Goal: Task Accomplishment & Management: Complete application form

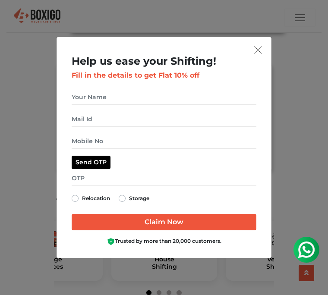
scroll to position [328, 0]
click at [119, 105] on input "get free quote dialog" at bounding box center [164, 97] width 185 height 15
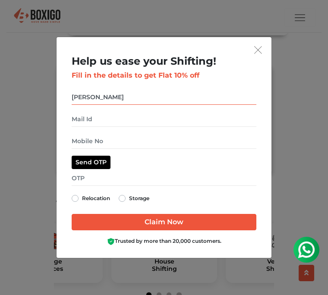
type input "[PERSON_NAME]"
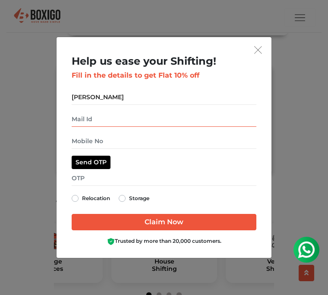
click at [110, 127] on input "get free quote dialog" at bounding box center [164, 119] width 185 height 15
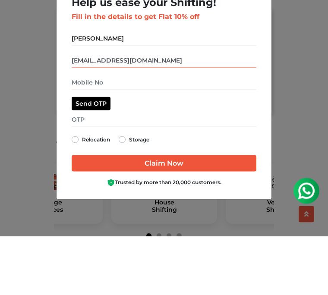
type input "[EMAIL_ADDRESS][DOMAIN_NAME]"
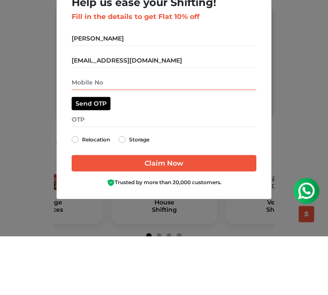
click at [114, 134] on input "get free quote dialog" at bounding box center [164, 141] width 185 height 15
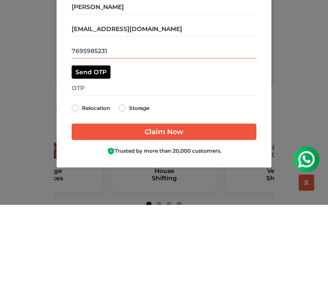
type input "7695985231"
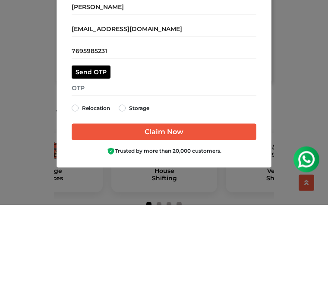
click at [82, 193] on label "Relocation" at bounding box center [96, 198] width 28 height 10
click at [77, 193] on input "Relocation" at bounding box center [75, 197] width 7 height 9
radio input "true"
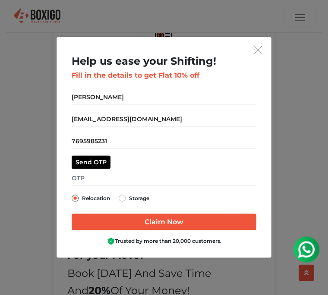
scroll to position [761, 0]
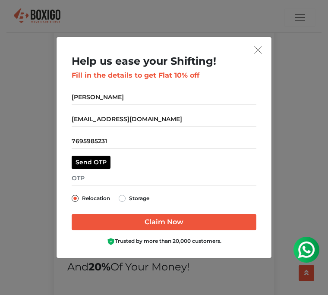
click at [205, 230] on input "Claim Now" at bounding box center [164, 222] width 185 height 16
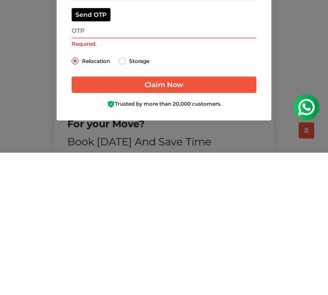
scroll to position [727, 0]
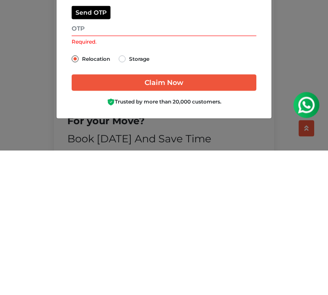
click at [286, 101] on div "Help us ease your Shifting! Fill in the details to get Flat 10% off [GEOGRAPHIC…" at bounding box center [164, 147] width 328 height 295
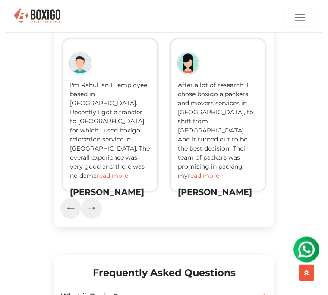
scroll to position [2018, 0]
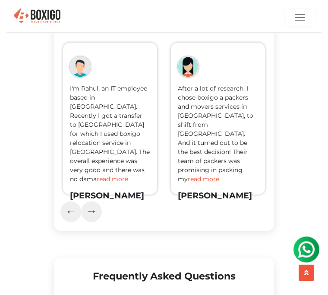
click at [120, 176] on span "read more" at bounding box center [113, 180] width 32 height 8
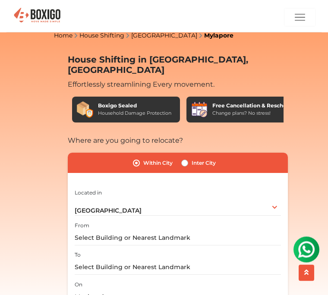
scroll to position [35, 0]
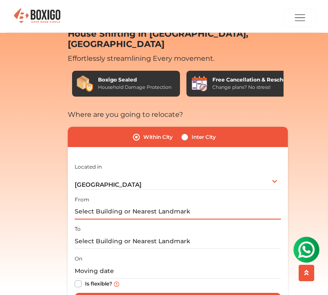
click at [105, 205] on input "text" at bounding box center [178, 212] width 206 height 15
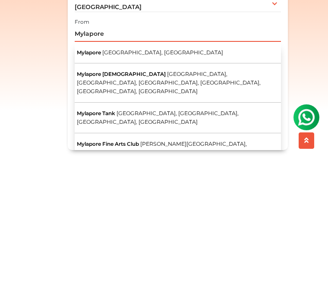
scroll to position [84, 0]
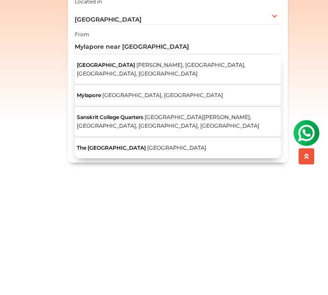
click at [127, 262] on span "The [GEOGRAPHIC_DATA]" at bounding box center [111, 265] width 69 height 6
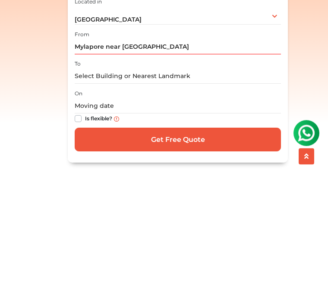
type input "The [GEOGRAPHIC_DATA], [GEOGRAPHIC_DATA]"
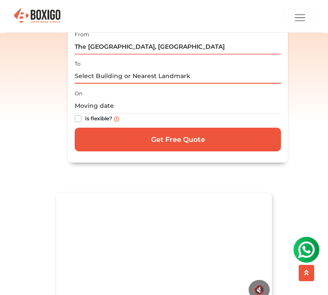
click at [113, 69] on input "text" at bounding box center [178, 76] width 206 height 15
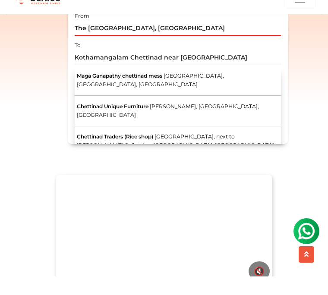
click at [215, 145] on button "Chettinad Traders (Rice shop) [GEOGRAPHIC_DATA], next to [PERSON_NAME] Collecti…" at bounding box center [178, 164] width 206 height 39
type input "Chettinad Traders (Rice shop), [GEOGRAPHIC_DATA], next to [PERSON_NAME] Collect…"
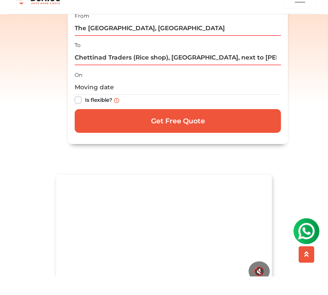
scroll to position [219, 0]
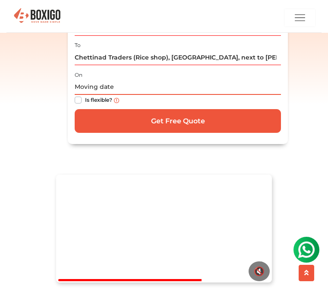
click at [129, 80] on input "text" at bounding box center [178, 87] width 206 height 15
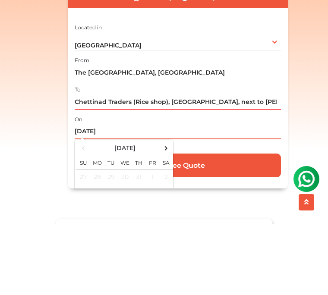
scroll to position [104, 0]
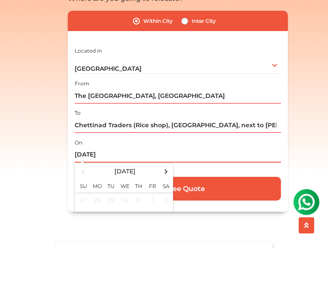
type input "[DATE]"
click at [96, 155] on div "To Chettinad Traders (Rice shop), [GEOGRAPHIC_DATA], next to [PERSON_NAME] Coll…" at bounding box center [178, 167] width 206 height 25
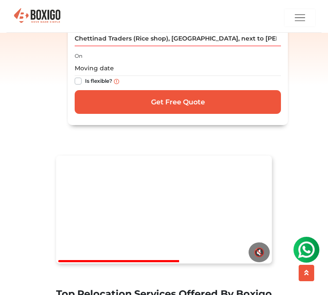
scroll to position [235, 0]
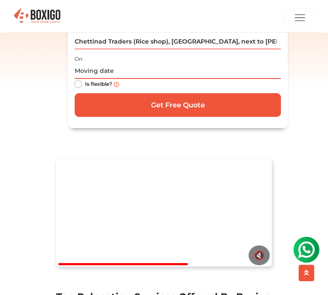
click at [123, 68] on input "text" at bounding box center [178, 71] width 206 height 15
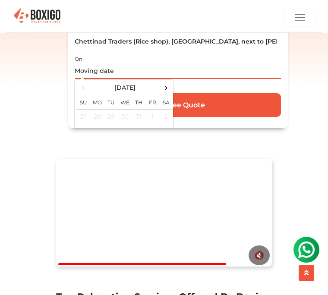
click at [126, 64] on input "text" at bounding box center [178, 71] width 206 height 15
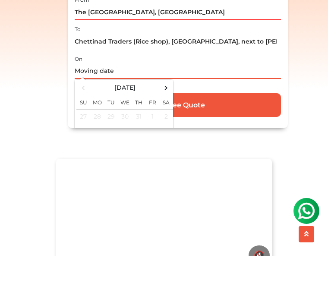
scroll to position [192, 0]
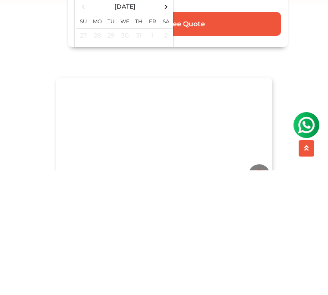
type input "[DATE]"
click at [207, 137] on input "Get Free Quote" at bounding box center [178, 149] width 206 height 24
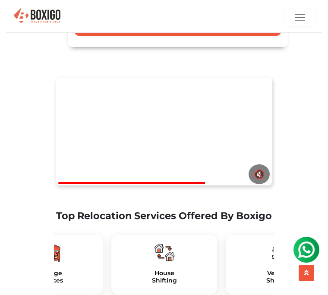
click at [207, 13] on div at bounding box center [148, 17] width 271 height 29
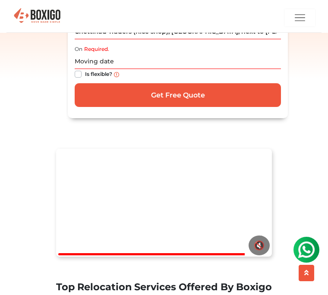
scroll to position [247, 0]
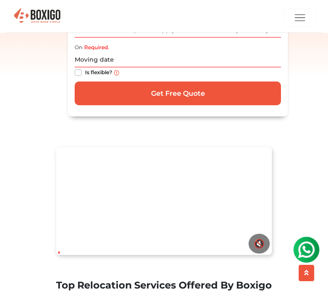
click at [232, 88] on input "Get Free Quote" at bounding box center [178, 94] width 206 height 24
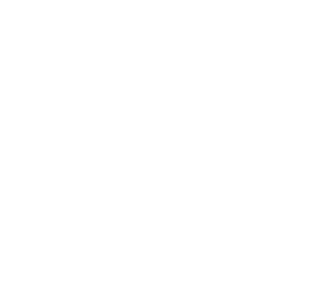
scroll to position [1447, 0]
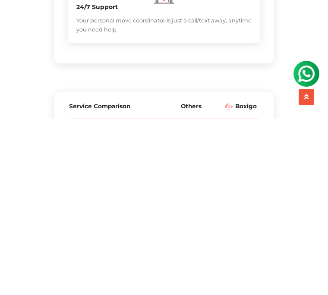
click at [304, 73] on img at bounding box center [306, 73] width 17 height 17
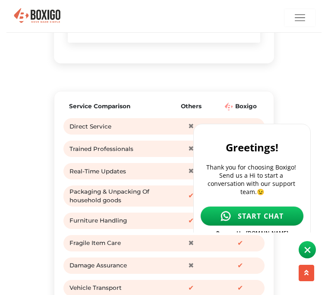
click at [249, 211] on span "START CHAT" at bounding box center [261, 215] width 46 height 9
